Goal: Task Accomplishment & Management: Manage account settings

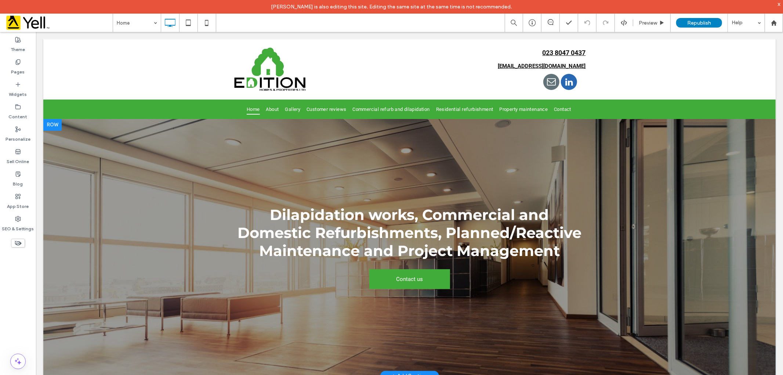
click at [322, 159] on div at bounding box center [409, 247] width 732 height 257
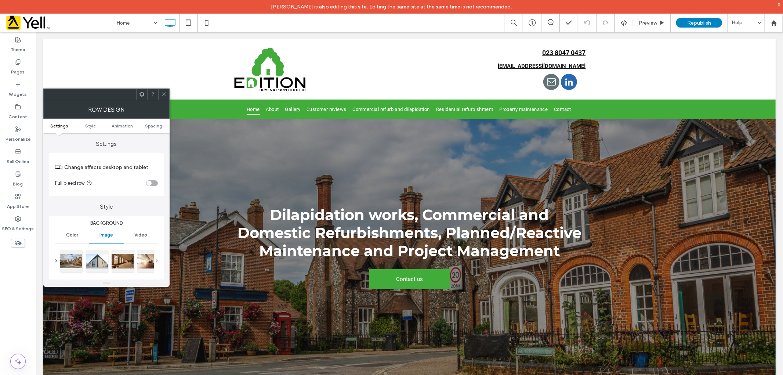
click at [156, 260] on span at bounding box center [157, 260] width 2 height 3
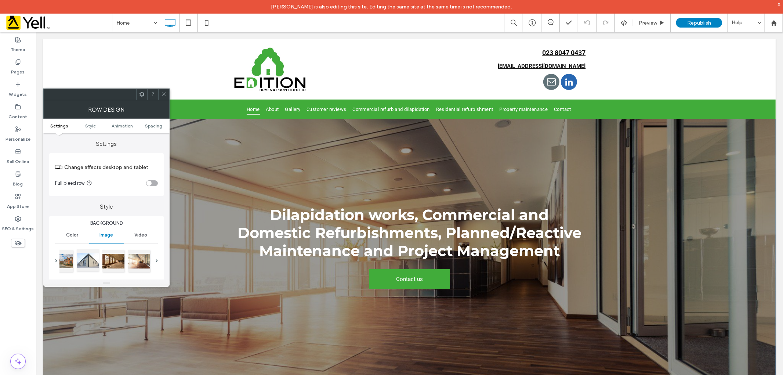
click at [87, 258] on div at bounding box center [88, 260] width 22 height 22
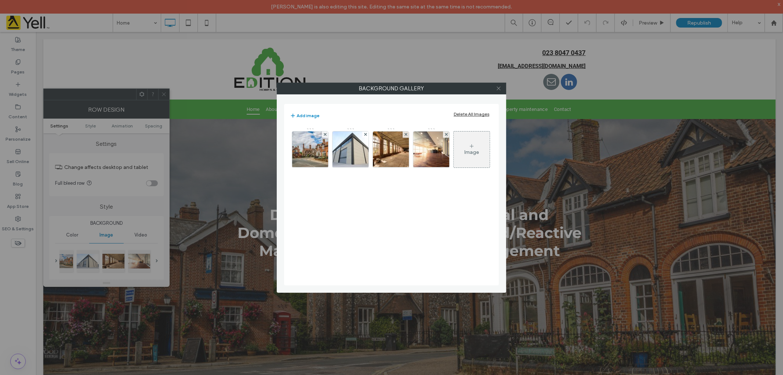
click at [498, 87] on icon at bounding box center [499, 89] width 6 height 6
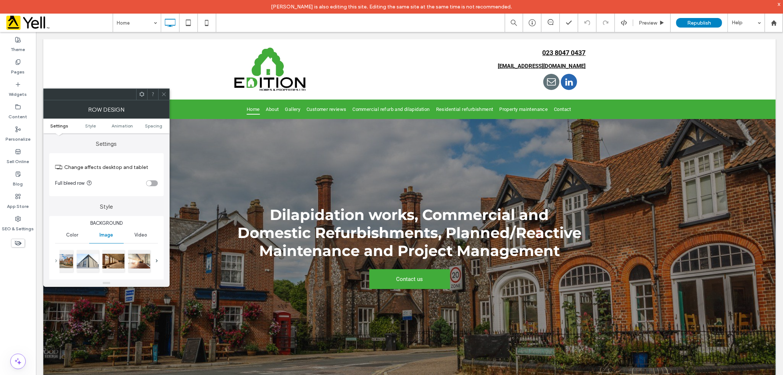
click at [56, 260] on span at bounding box center [56, 260] width 2 height 3
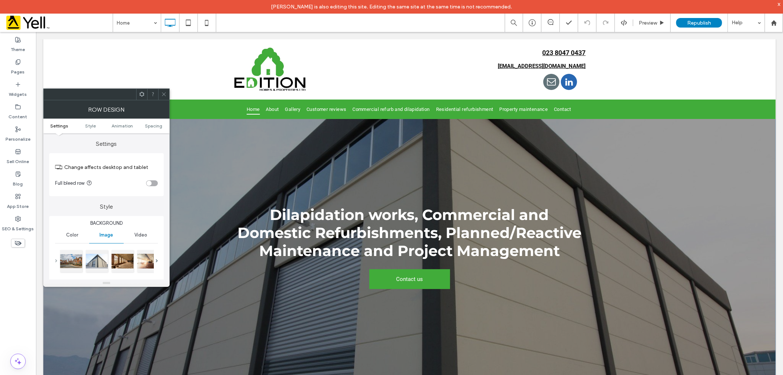
click at [55, 260] on span at bounding box center [56, 260] width 2 height 3
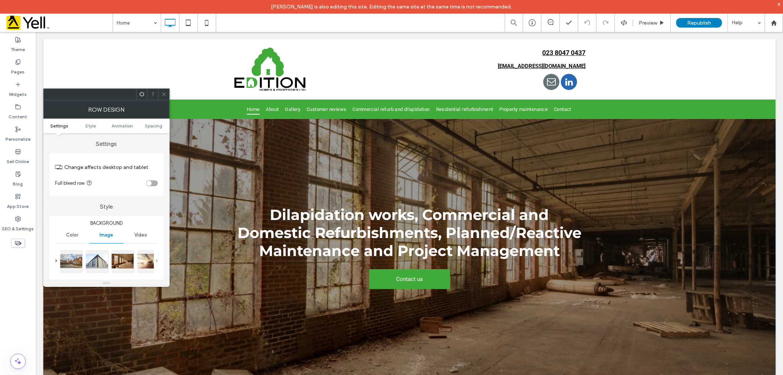
click at [156, 262] on span at bounding box center [157, 260] width 2 height 25
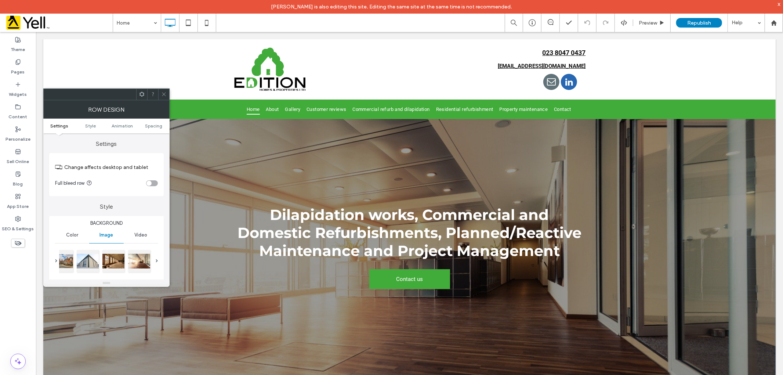
click at [155, 262] on div at bounding box center [106, 260] width 103 height 25
click at [156, 261] on span at bounding box center [157, 260] width 2 height 3
click at [55, 258] on span at bounding box center [56, 260] width 2 height 25
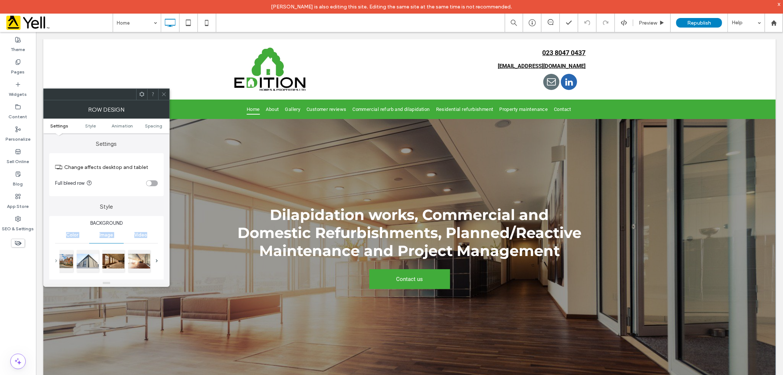
click at [55, 258] on span at bounding box center [56, 260] width 2 height 25
click at [55, 259] on span at bounding box center [56, 260] width 2 height 3
click at [56, 259] on span at bounding box center [56, 260] width 2 height 3
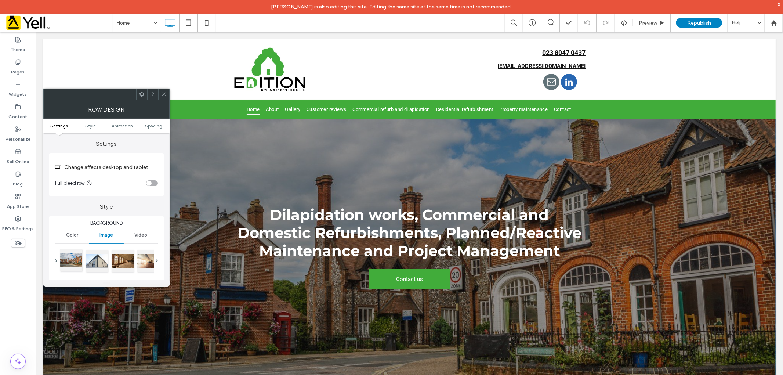
click at [71, 262] on div at bounding box center [71, 260] width 22 height 22
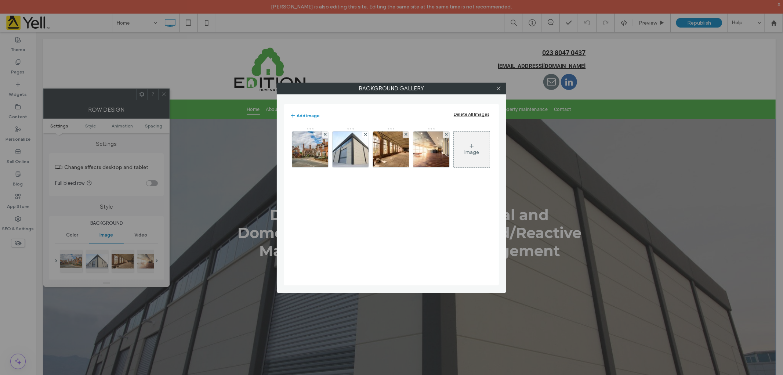
click at [494, 90] on div at bounding box center [498, 88] width 11 height 11
click at [497, 88] on icon at bounding box center [499, 89] width 6 height 6
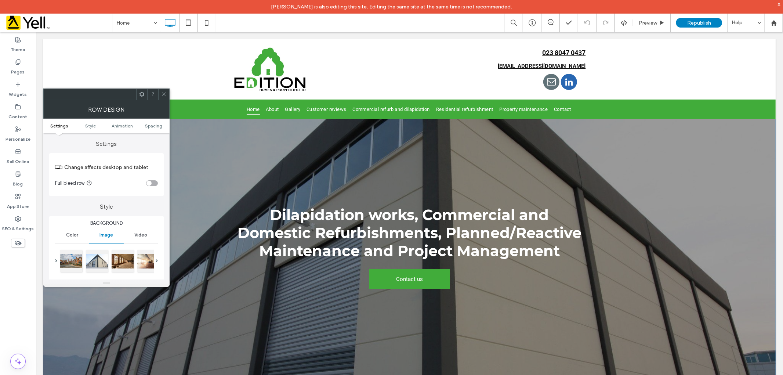
click at [164, 96] on icon at bounding box center [164, 94] width 6 height 6
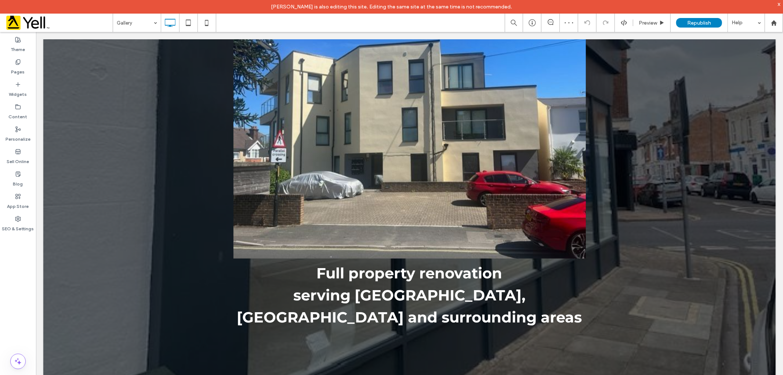
scroll to position [117, 0]
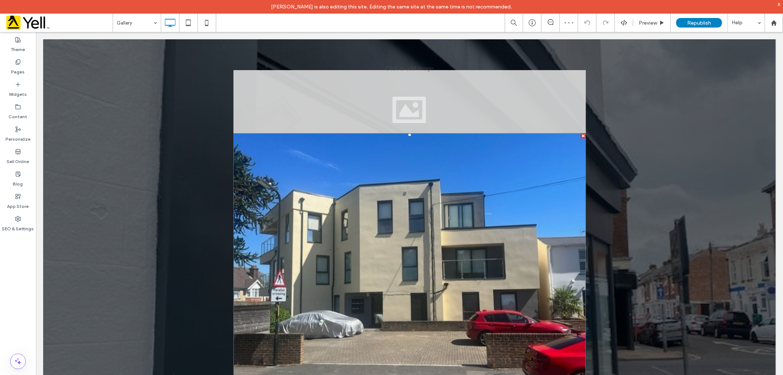
click at [339, 169] on img at bounding box center [409, 265] width 352 height 264
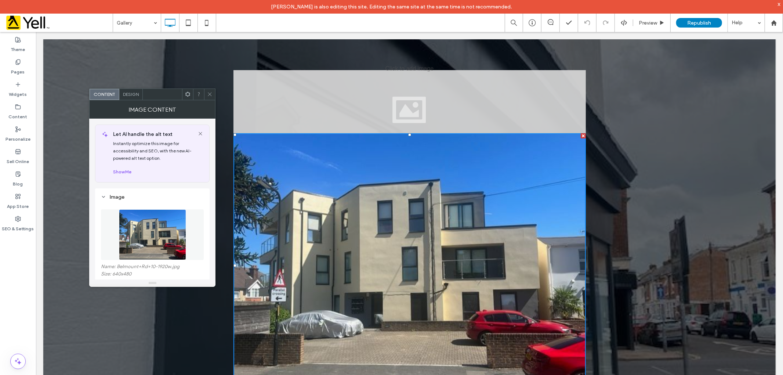
click at [206, 94] on div at bounding box center [209, 94] width 11 height 11
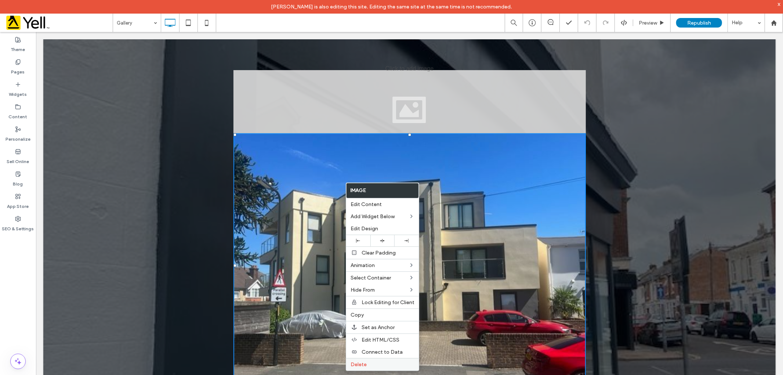
click at [362, 365] on span "Delete" at bounding box center [358, 364] width 16 height 6
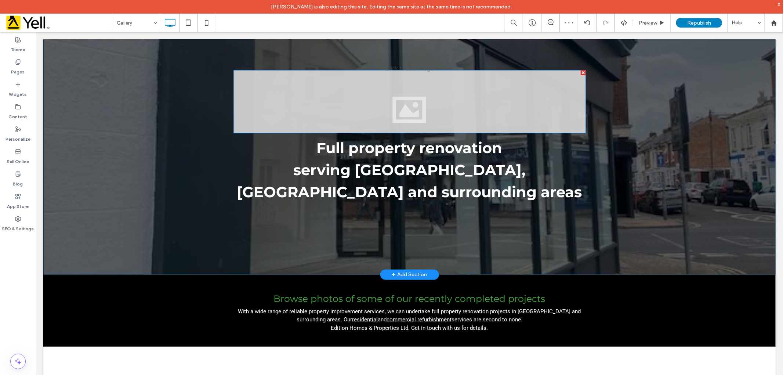
click at [580, 70] on div at bounding box center [582, 72] width 5 height 5
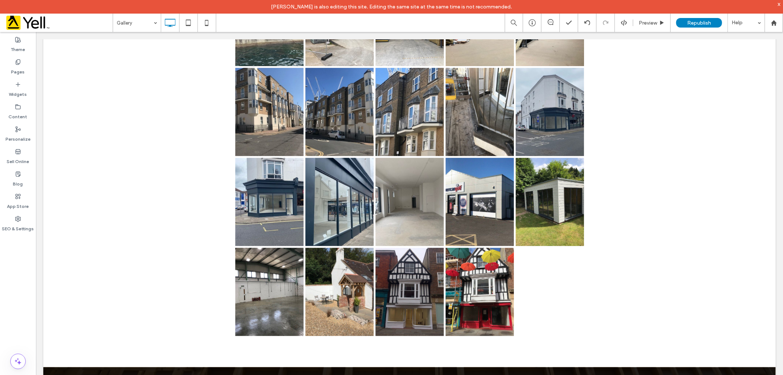
scroll to position [455, 0]
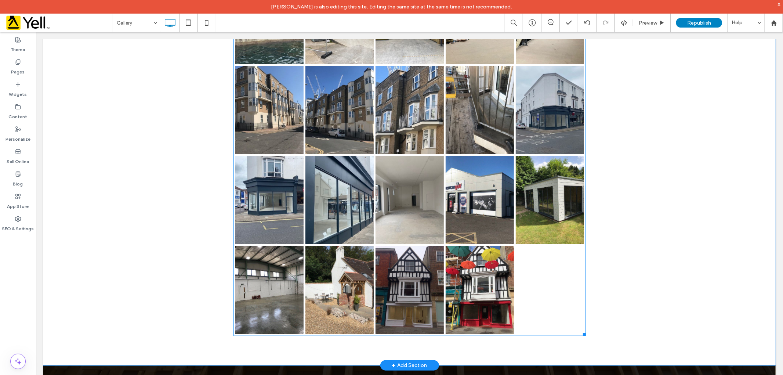
click at [388, 274] on link at bounding box center [409, 290] width 68 height 88
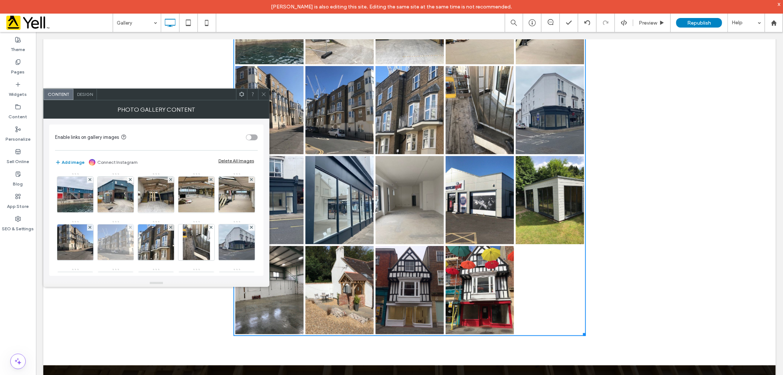
scroll to position [0, 0]
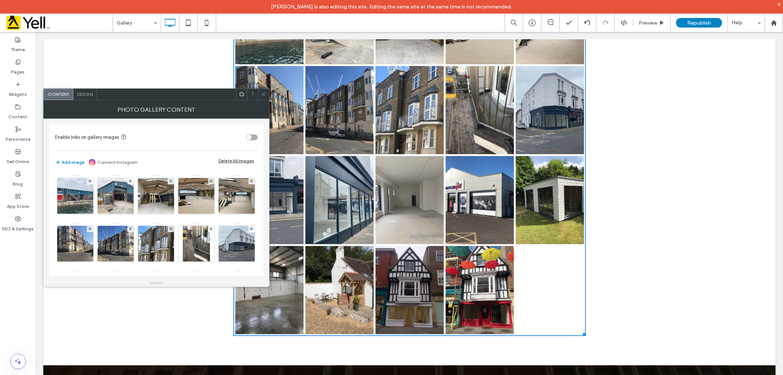
click at [263, 93] on icon at bounding box center [264, 94] width 6 height 6
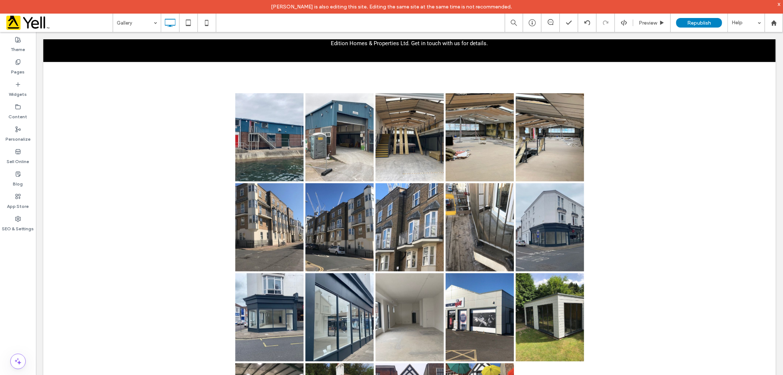
scroll to position [388, 0]
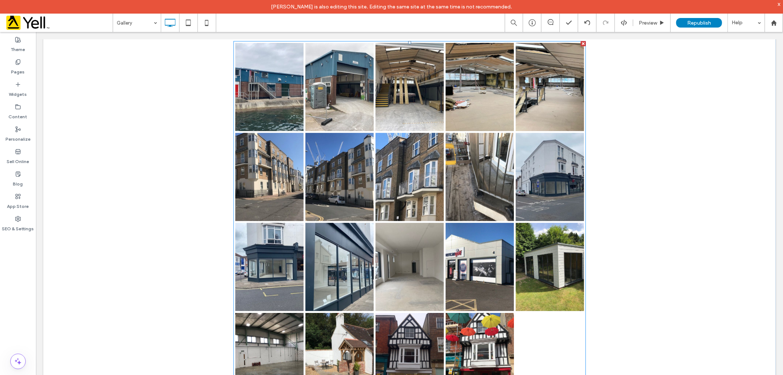
click at [370, 231] on li "Button" at bounding box center [339, 266] width 70 height 90
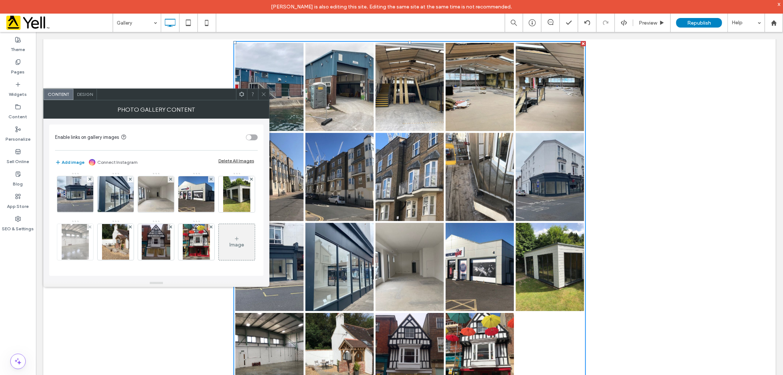
scroll to position [145, 0]
click at [266, 93] on icon at bounding box center [264, 94] width 6 height 6
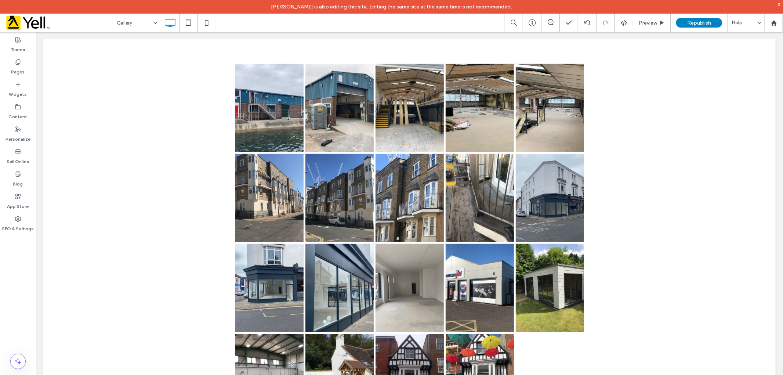
scroll to position [362, 0]
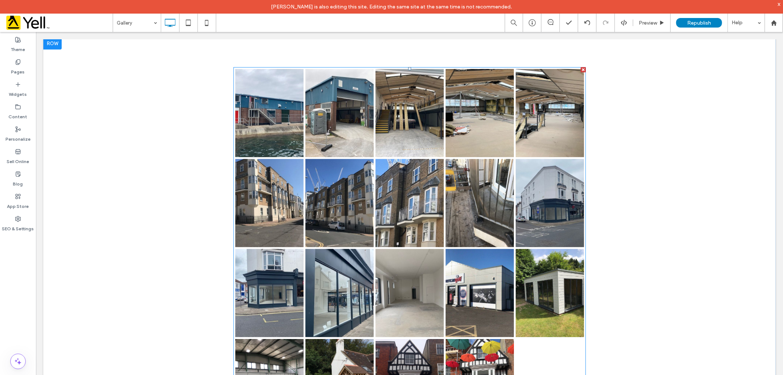
click at [305, 163] on link at bounding box center [339, 203] width 68 height 88
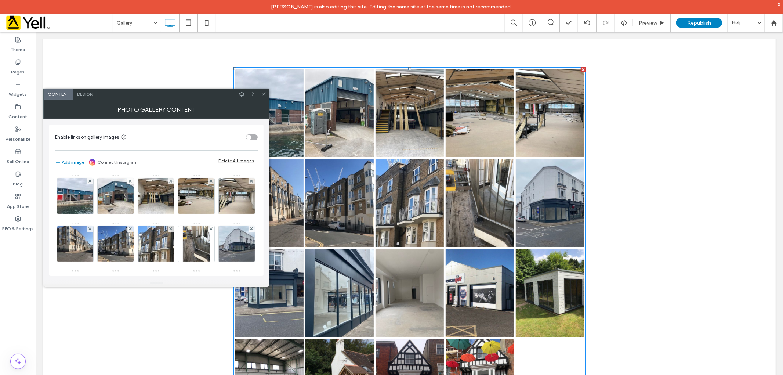
click at [263, 91] on icon at bounding box center [264, 94] width 6 height 6
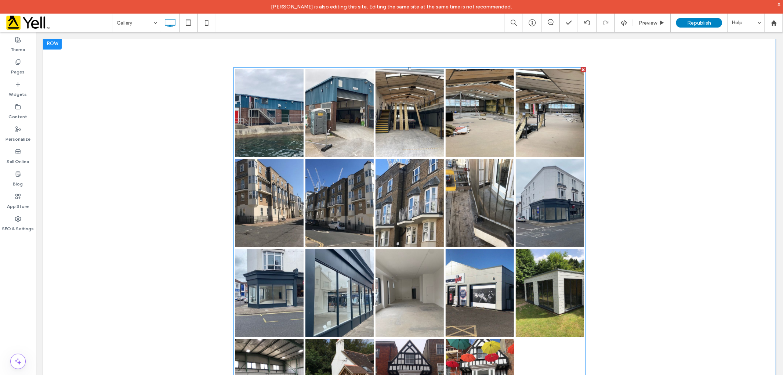
click at [335, 207] on link at bounding box center [339, 203] width 68 height 88
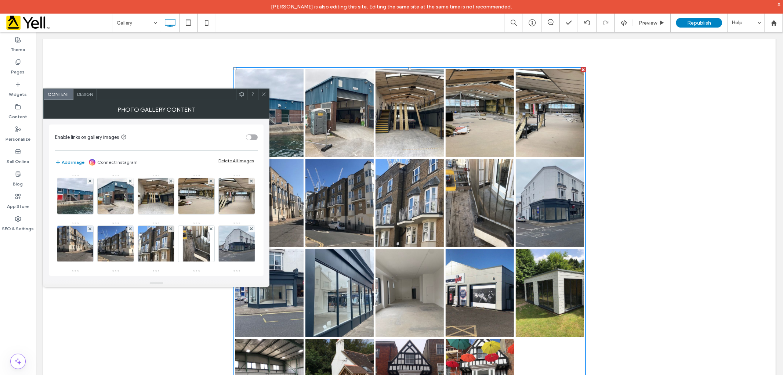
click at [266, 94] on icon at bounding box center [264, 94] width 6 height 6
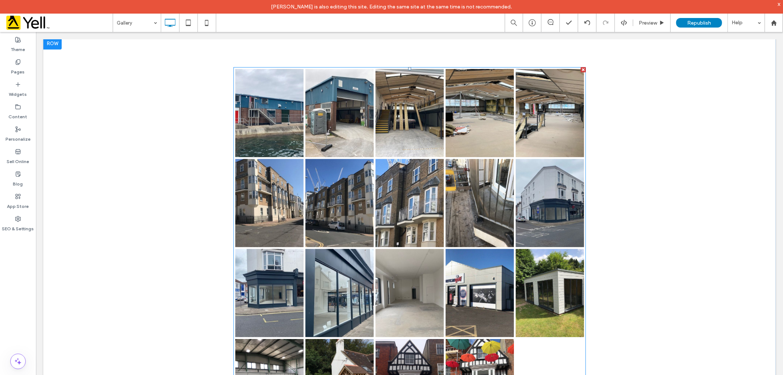
click at [356, 206] on link at bounding box center [339, 203] width 68 height 88
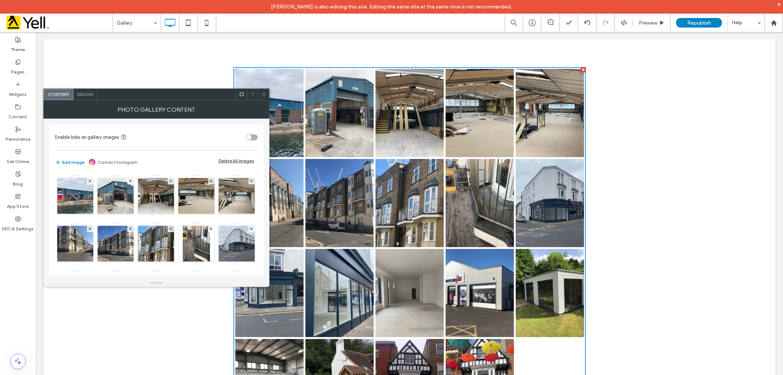
click at [263, 94] on icon at bounding box center [264, 94] width 6 height 6
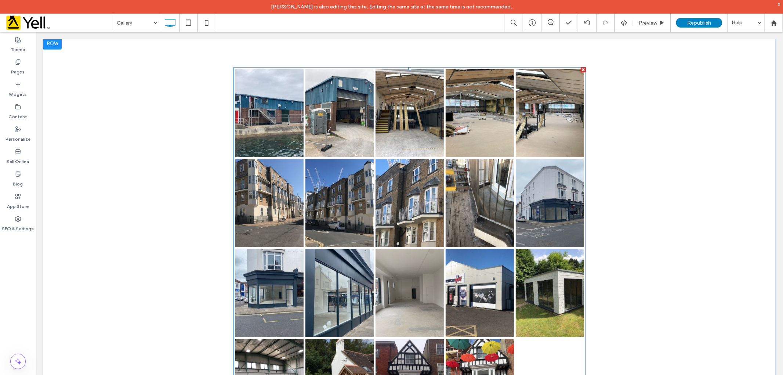
click at [400, 195] on link at bounding box center [409, 203] width 68 height 88
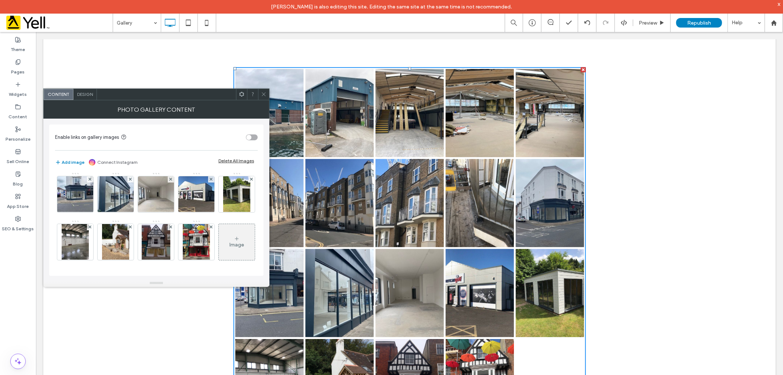
scroll to position [145, 0]
click at [219, 236] on div "Image" at bounding box center [237, 242] width 36 height 34
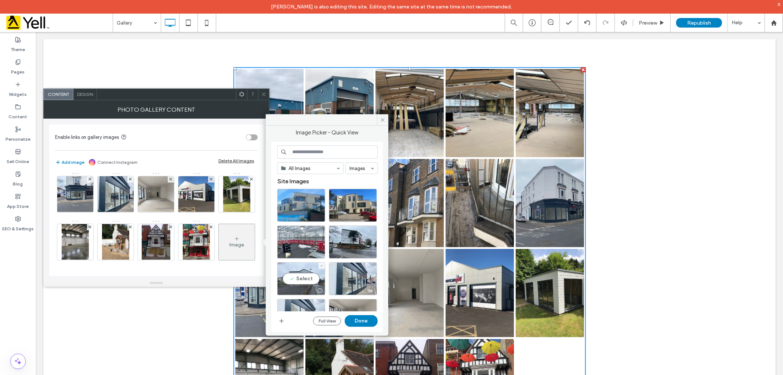
click at [306, 277] on div "Select" at bounding box center [301, 278] width 48 height 33
click at [352, 244] on div "Select" at bounding box center [353, 241] width 48 height 33
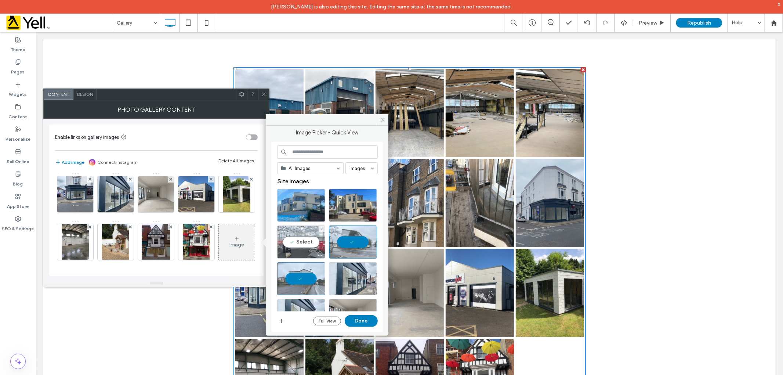
click at [302, 240] on div "Select" at bounding box center [301, 241] width 48 height 33
click at [353, 204] on div "Select" at bounding box center [353, 205] width 48 height 33
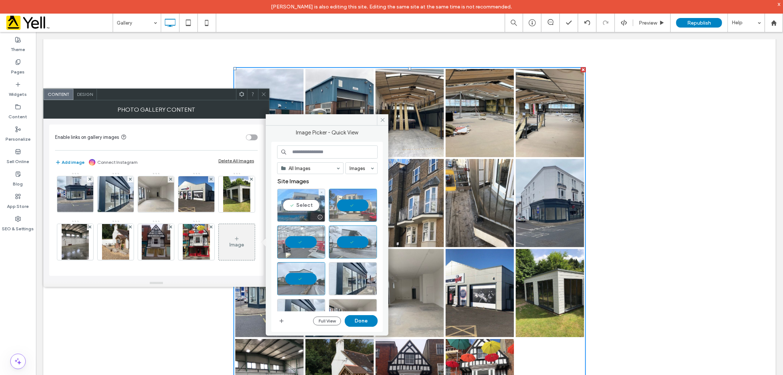
click at [297, 203] on div "Select" at bounding box center [301, 205] width 48 height 33
click at [360, 318] on button "Done" at bounding box center [361, 321] width 33 height 12
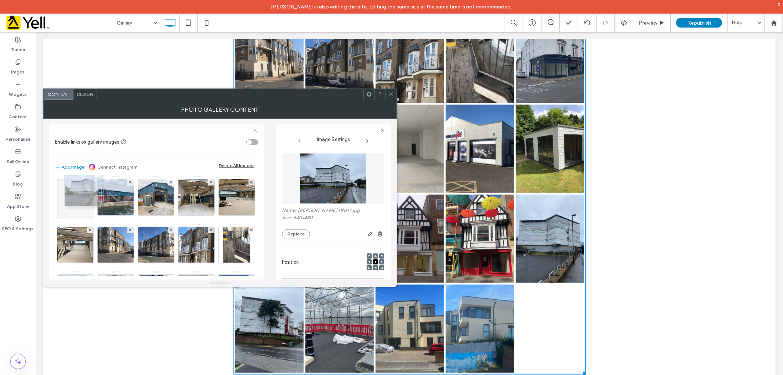
scroll to position [0, 0]
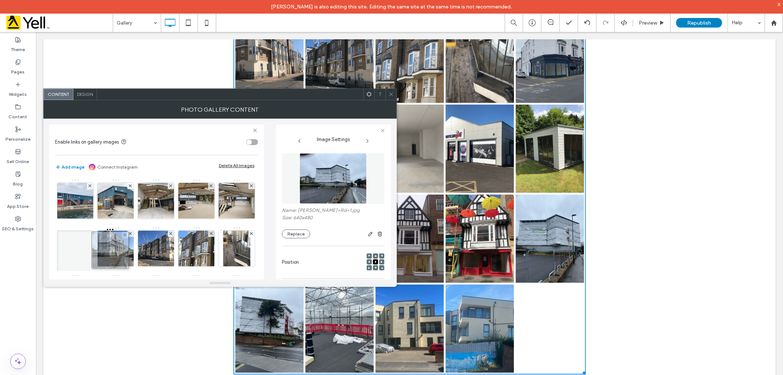
drag, startPoint x: 199, startPoint y: 200, endPoint x: 112, endPoint y: 261, distance: 106.9
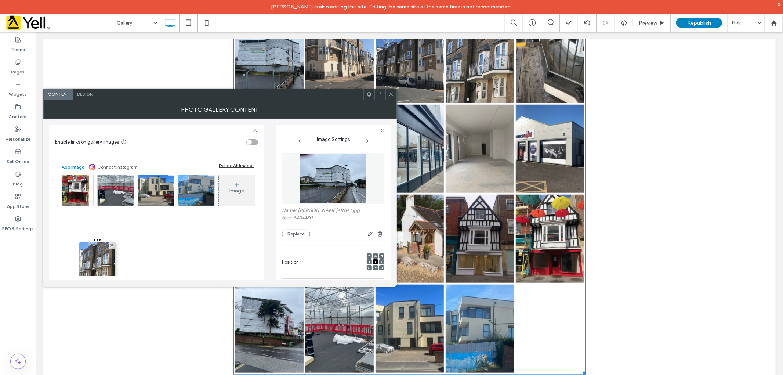
scroll to position [156, 0]
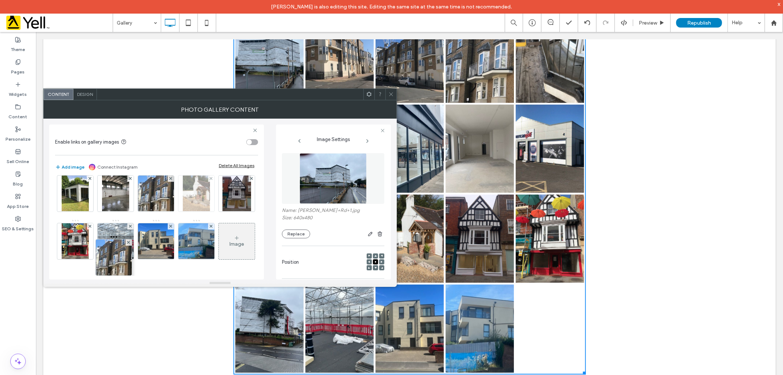
drag, startPoint x: 72, startPoint y: 240, endPoint x: 112, endPoint y: 222, distance: 43.3
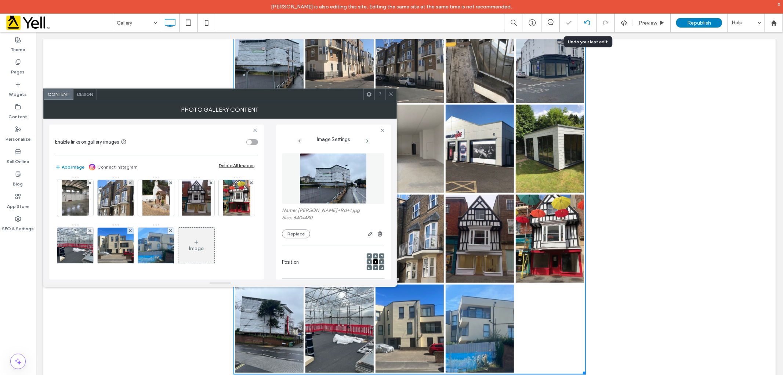
click at [585, 22] on use at bounding box center [587, 22] width 6 height 5
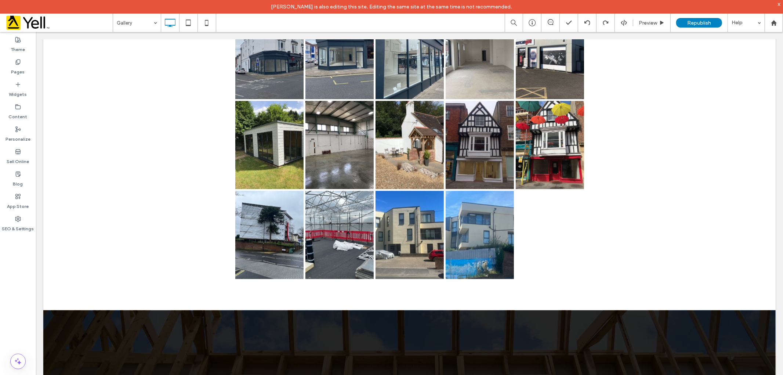
scroll to position [615, 0]
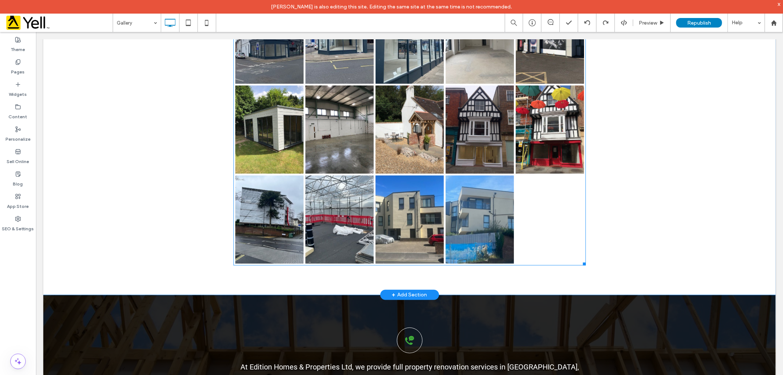
click at [258, 210] on link at bounding box center [269, 219] width 68 height 88
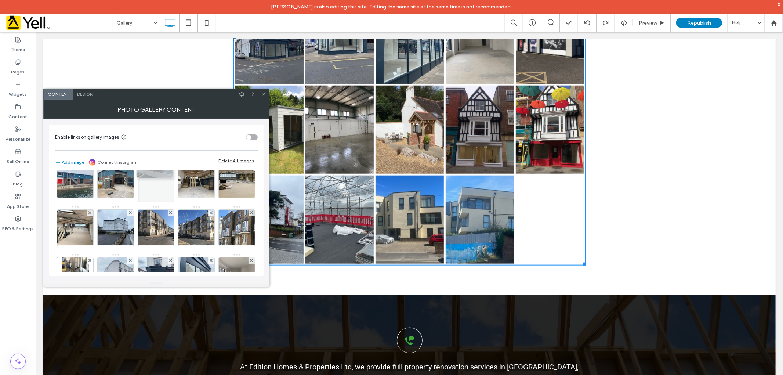
scroll to position [41, 0]
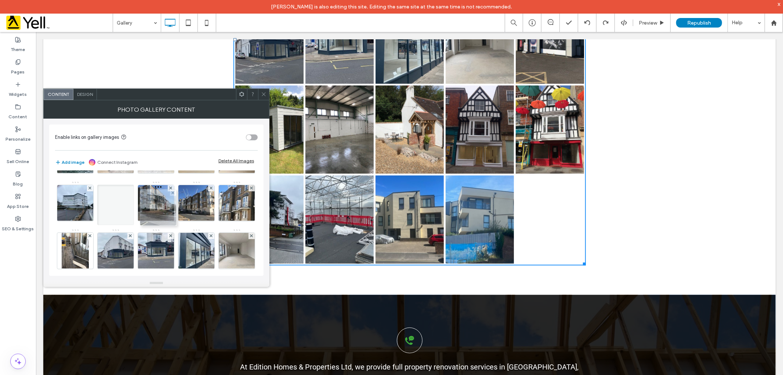
drag, startPoint x: 74, startPoint y: 236, endPoint x: 155, endPoint y: 208, distance: 85.6
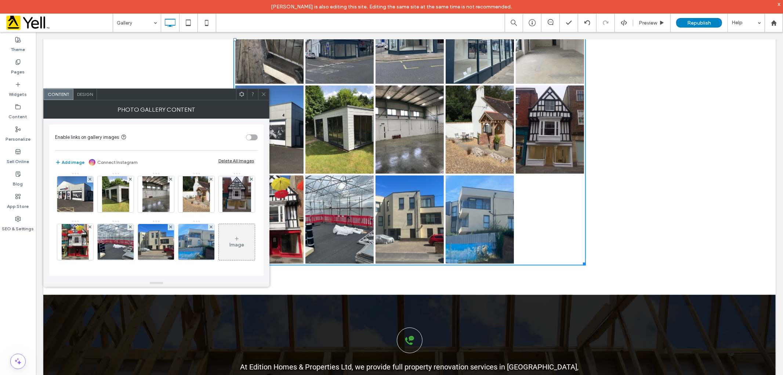
scroll to position [0, 0]
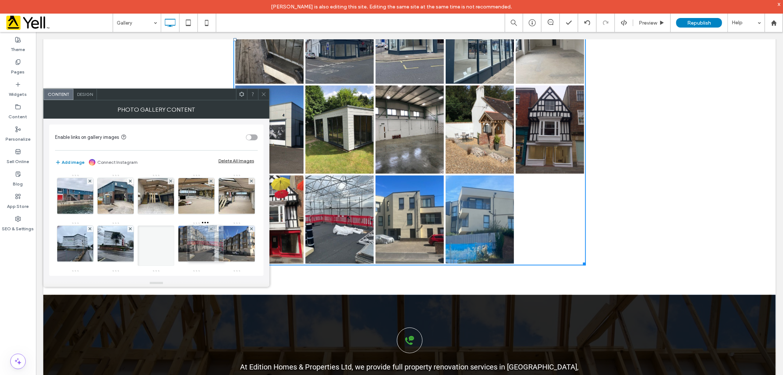
drag, startPoint x: 126, startPoint y: 202, endPoint x: 213, endPoint y: 252, distance: 100.4
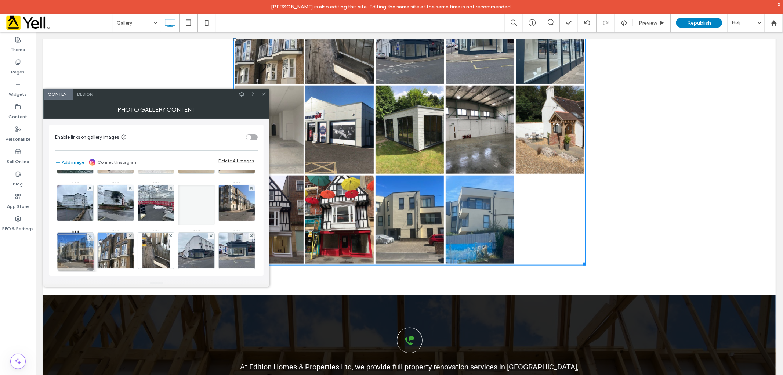
drag, startPoint x: 166, startPoint y: 202, endPoint x: 83, endPoint y: 261, distance: 101.0
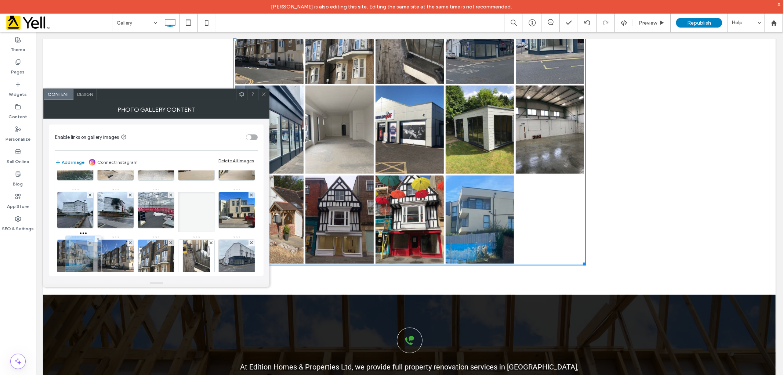
drag, startPoint x: 170, startPoint y: 196, endPoint x: 72, endPoint y: 261, distance: 117.4
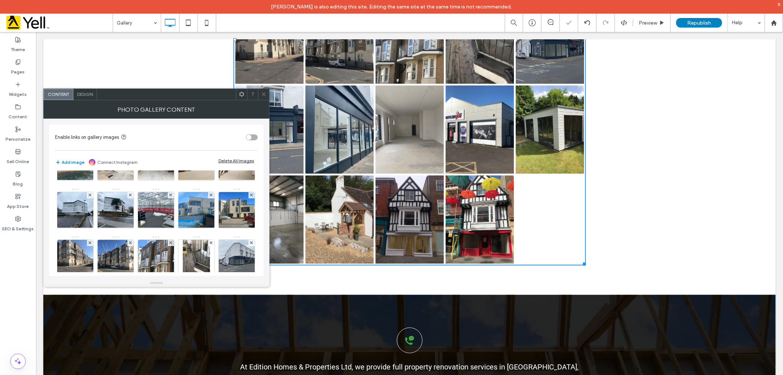
drag, startPoint x: 262, startPoint y: 93, endPoint x: 235, endPoint y: 62, distance: 40.6
click at [262, 93] on icon at bounding box center [264, 94] width 6 height 6
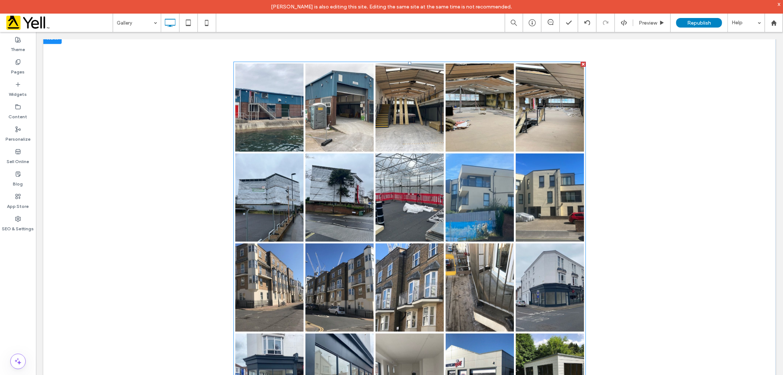
click at [411, 202] on link at bounding box center [409, 197] width 68 height 88
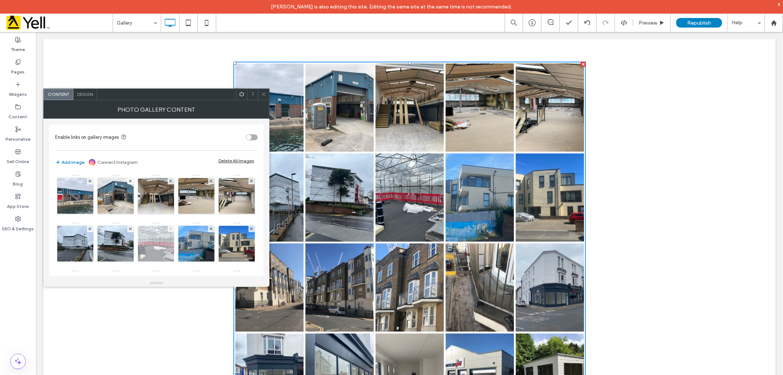
click at [172, 229] on icon at bounding box center [170, 228] width 3 height 3
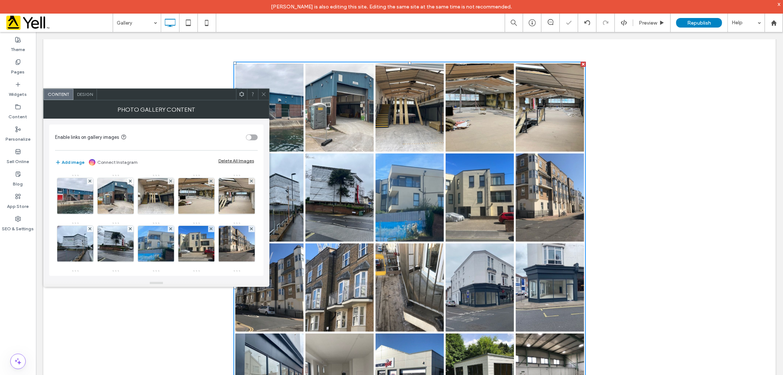
click at [262, 94] on icon at bounding box center [264, 94] width 6 height 6
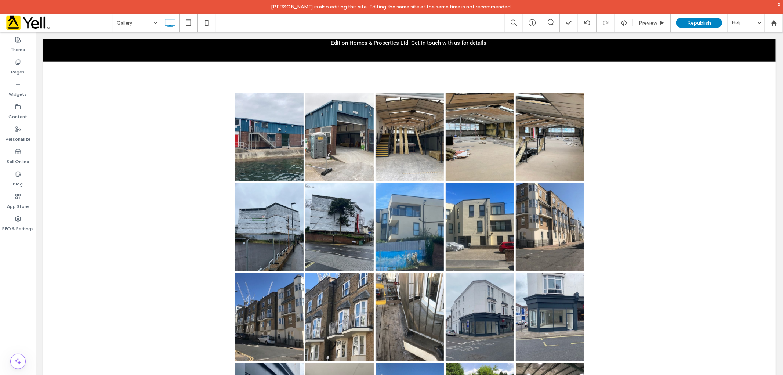
scroll to position [371, 0]
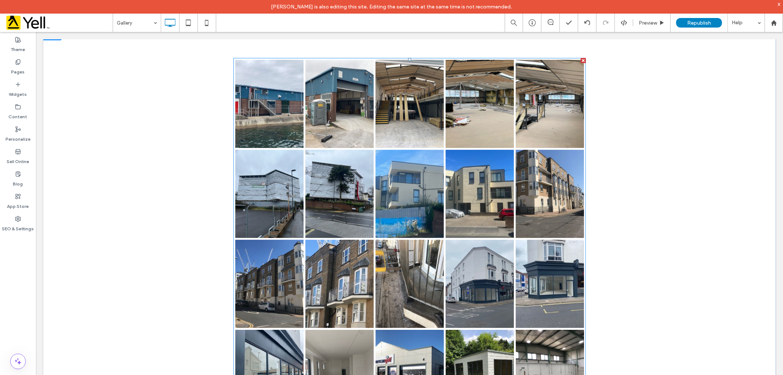
click at [384, 214] on link at bounding box center [409, 193] width 68 height 88
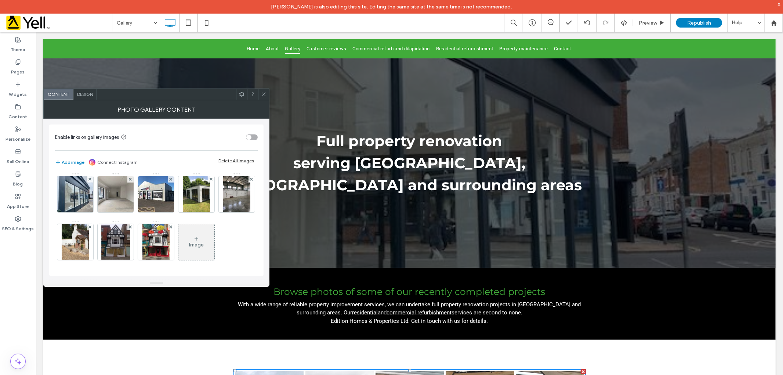
scroll to position [0, 0]
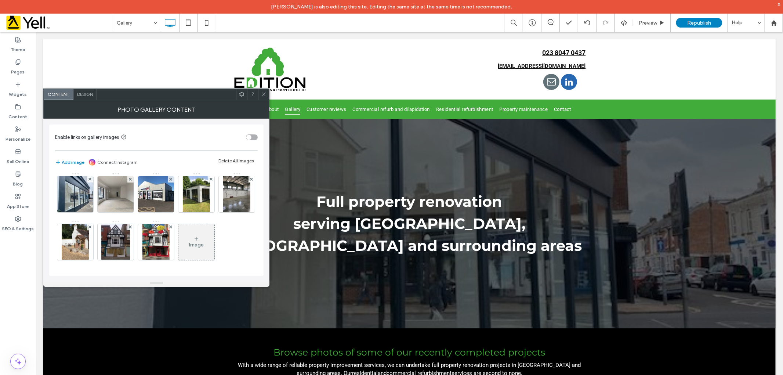
click at [261, 94] on icon at bounding box center [264, 94] width 6 height 6
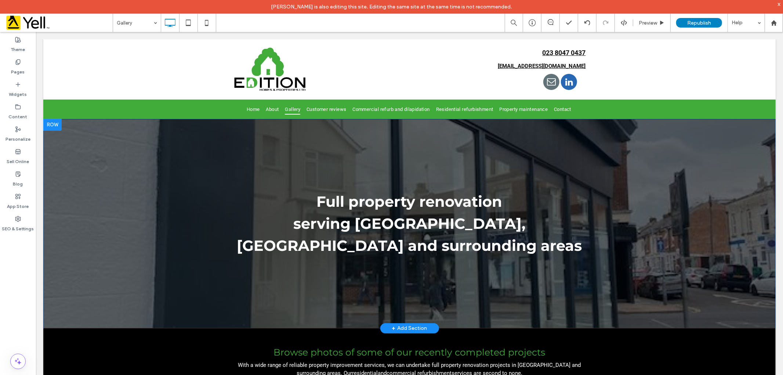
scroll to position [41, 0]
